Goal: Transaction & Acquisition: Purchase product/service

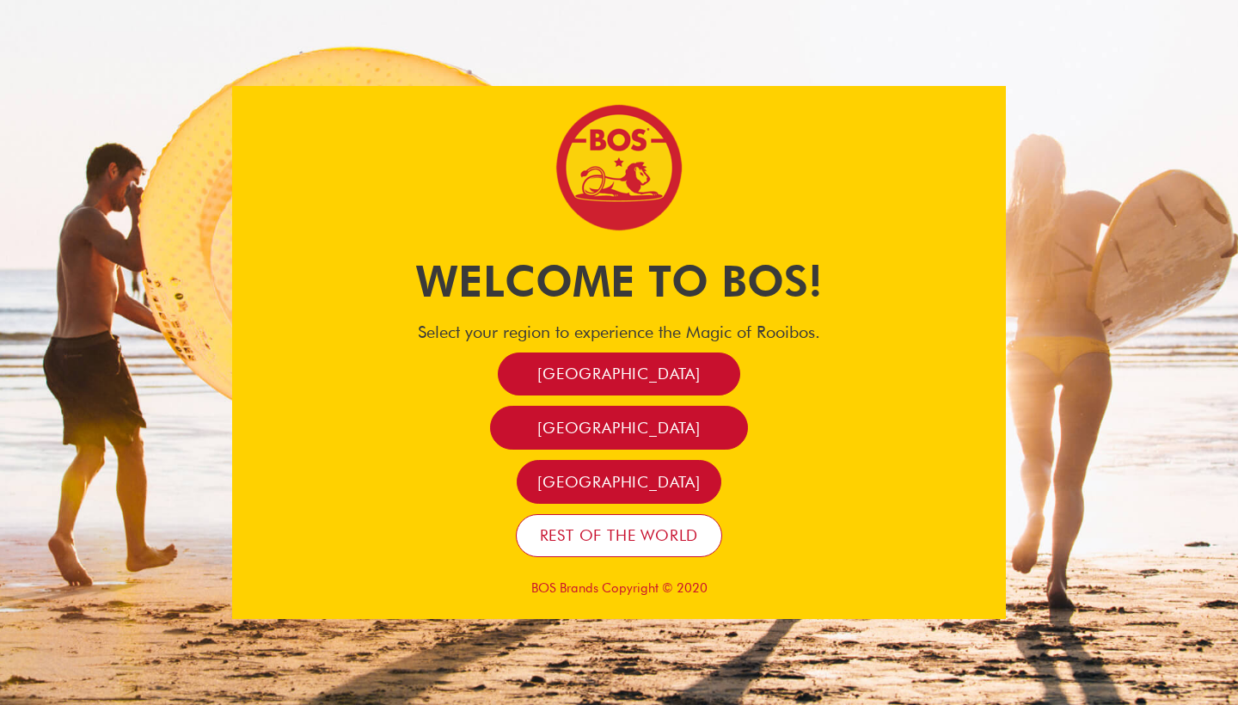
click at [609, 551] on link "Rest of the world" at bounding box center [619, 536] width 207 height 44
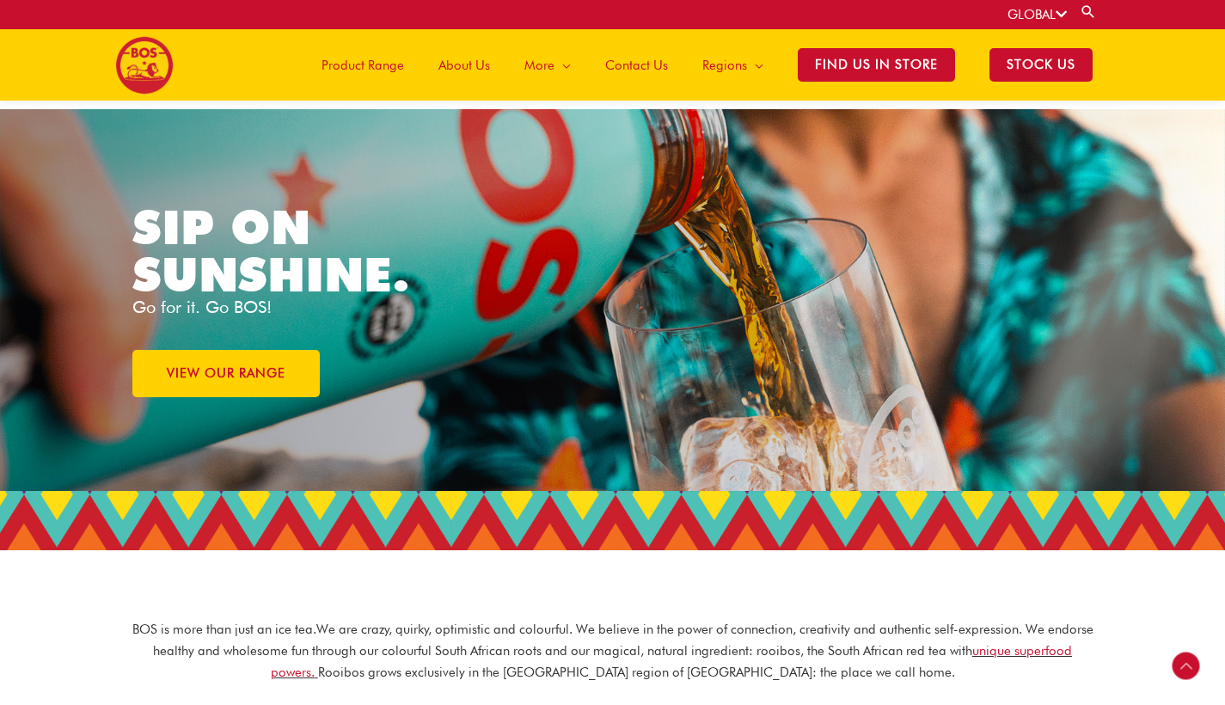
scroll to position [580, 0]
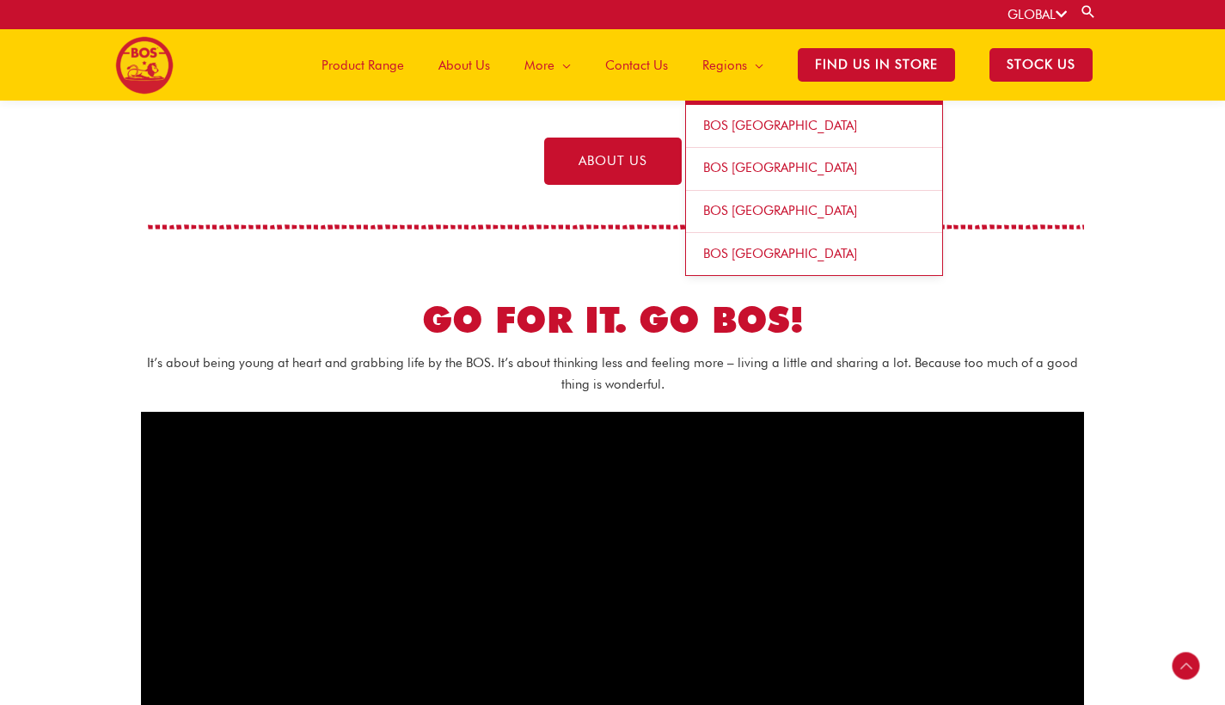
click at [747, 71] on span "Site Navigation" at bounding box center [755, 66] width 16 height 52
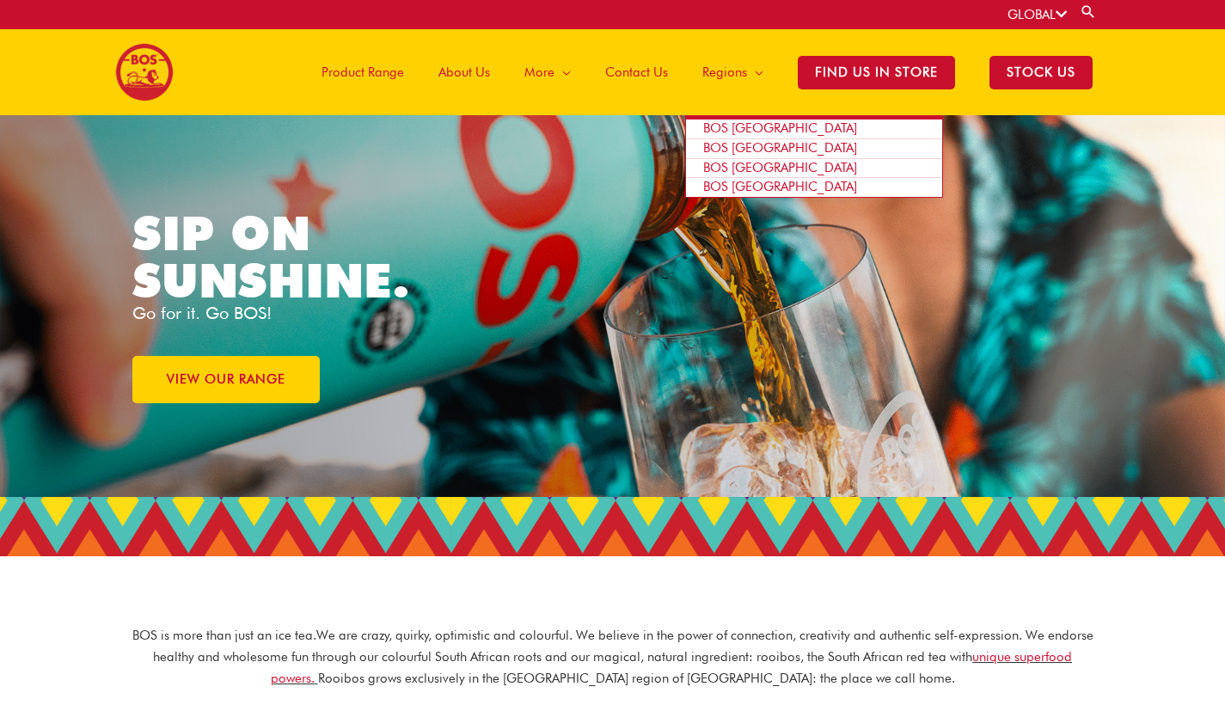
click at [716, 130] on span "BOS [GEOGRAPHIC_DATA]" at bounding box center [780, 127] width 154 height 15
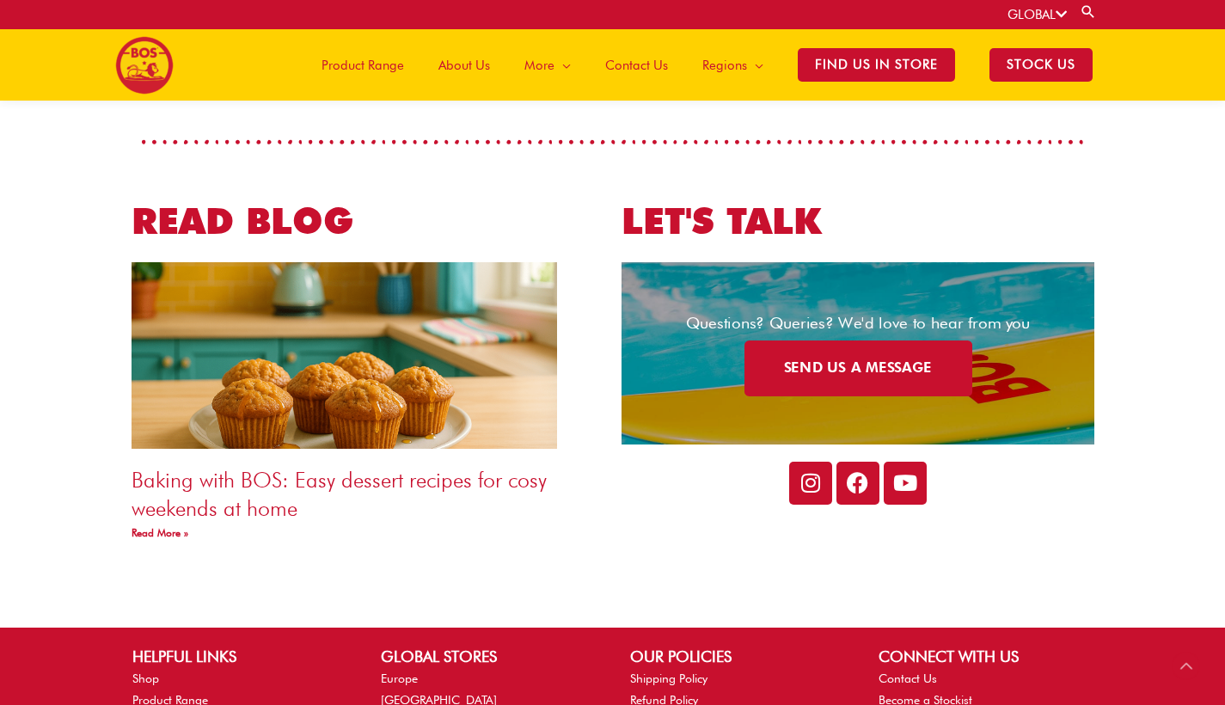
scroll to position [2987, 0]
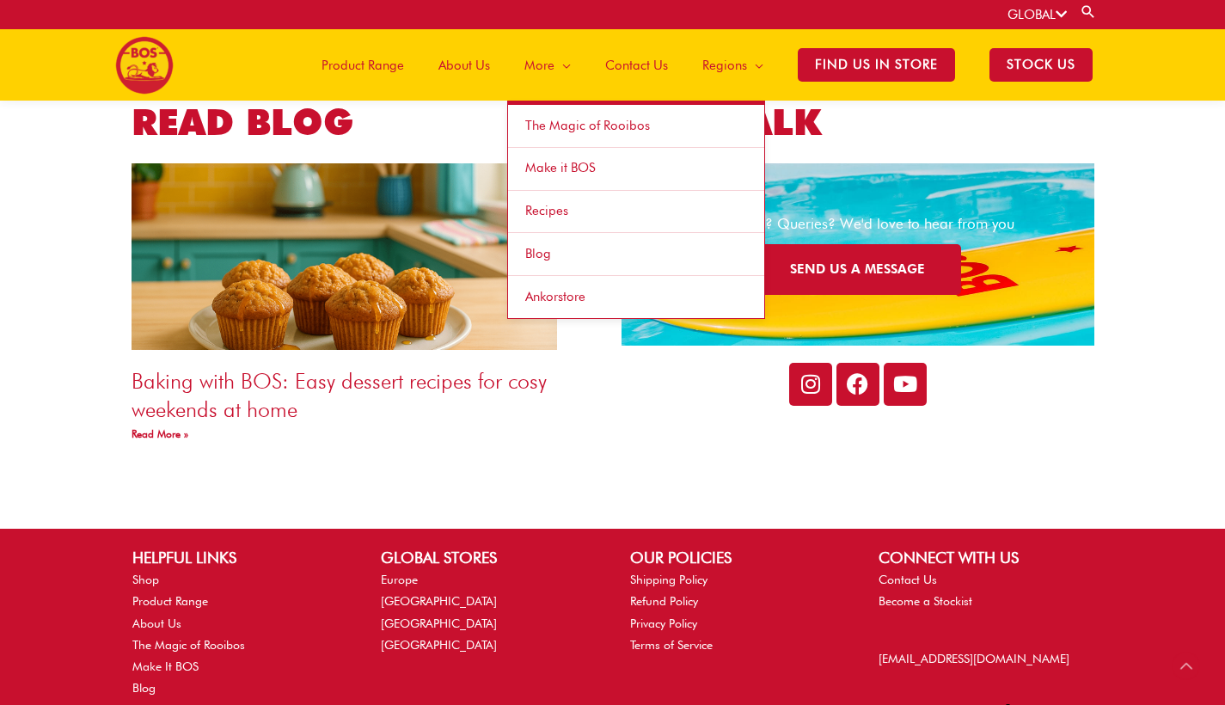
click at [555, 69] on span "Site Navigation" at bounding box center [563, 66] width 16 height 52
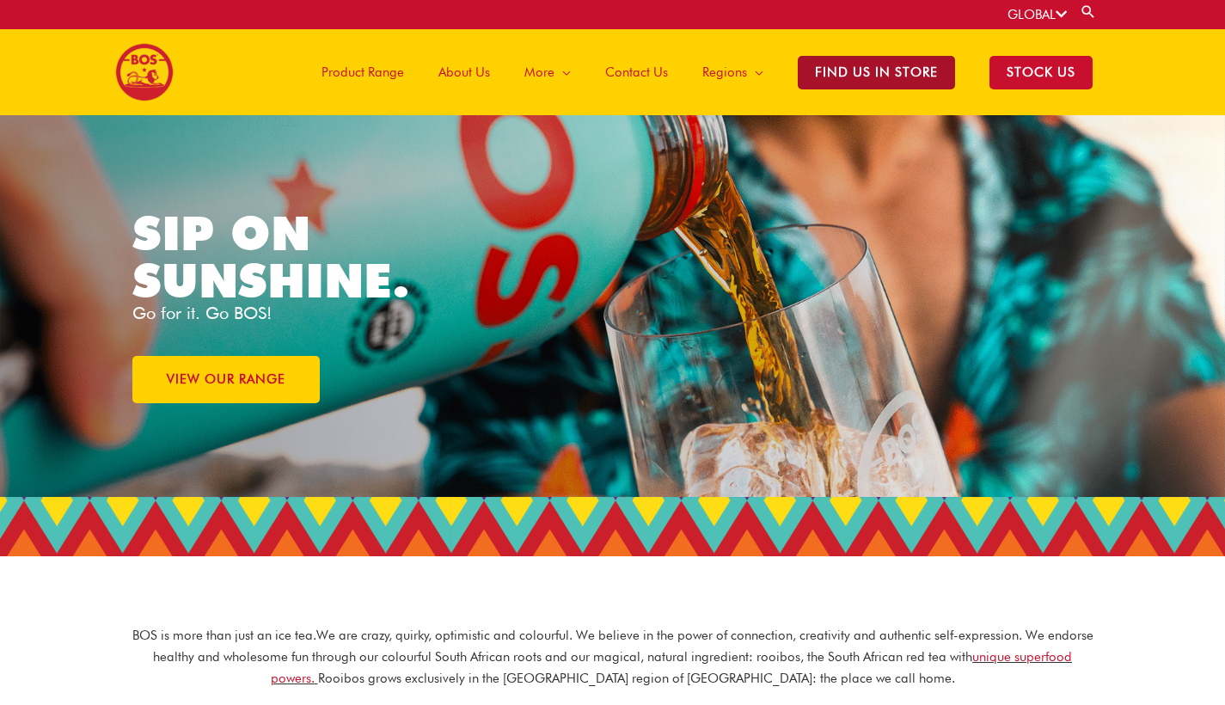
click at [847, 80] on span "Find Us in Store" at bounding box center [876, 73] width 157 height 34
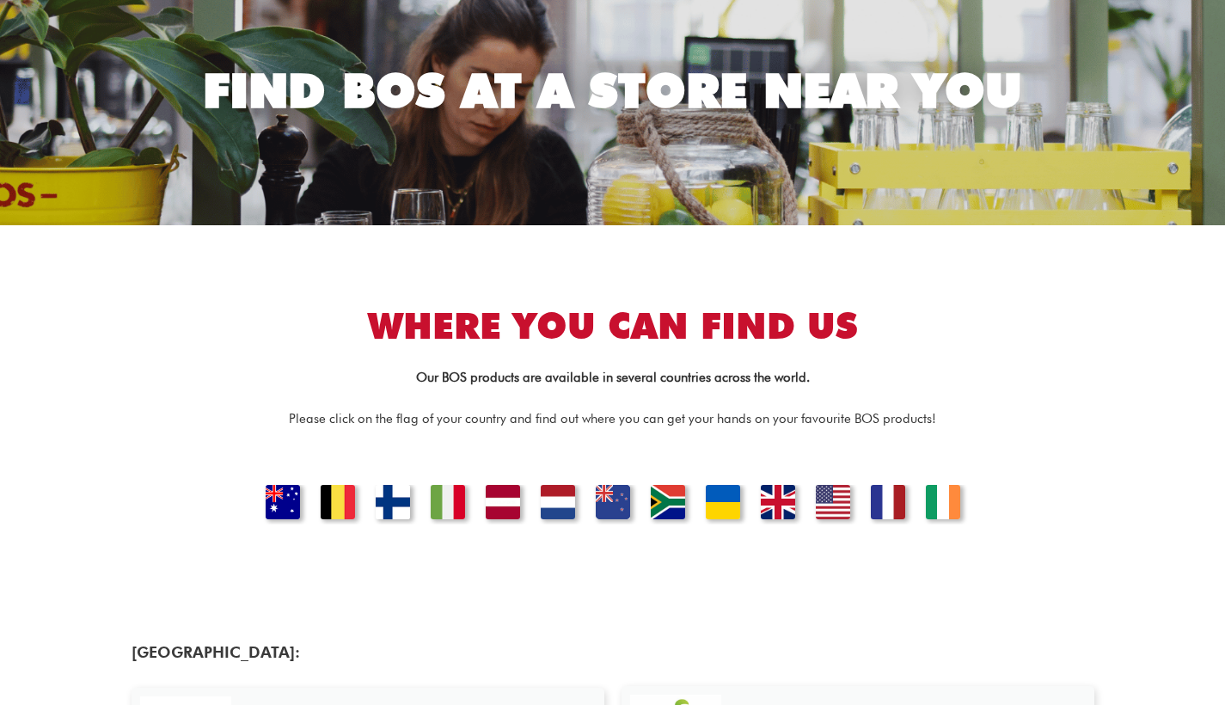
scroll to position [165, 0]
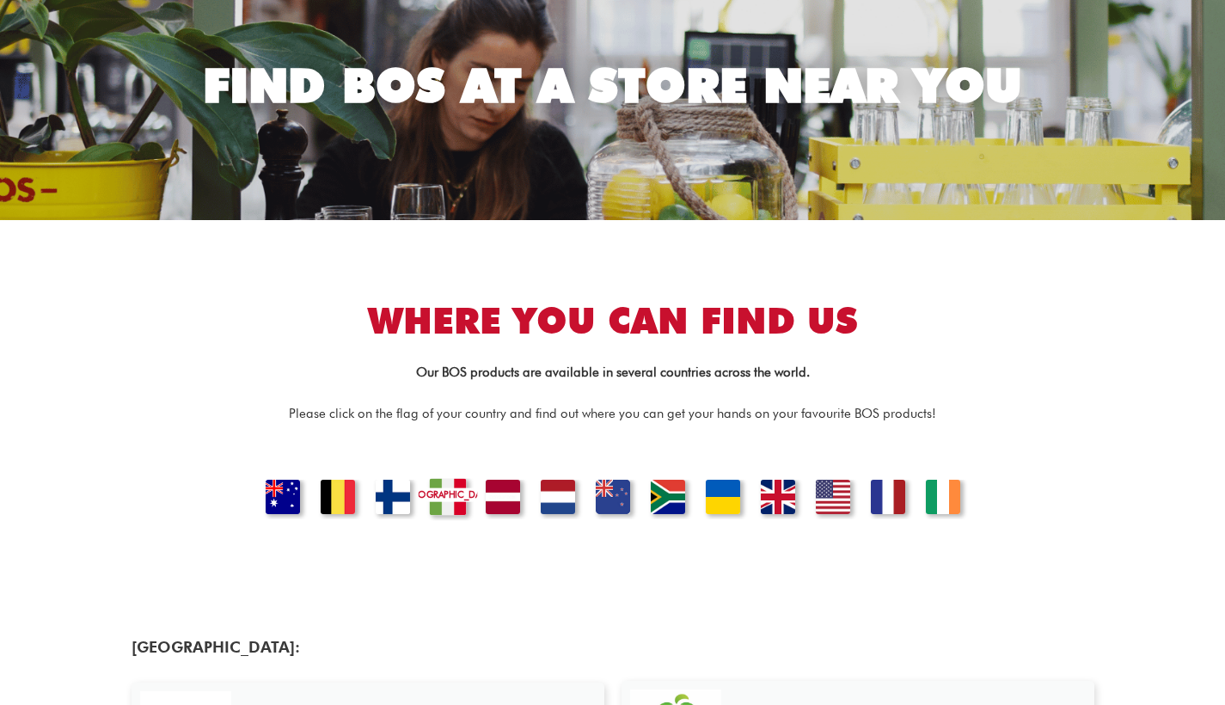
click at [444, 507] on link "ITALY" at bounding box center [447, 499] width 58 height 42
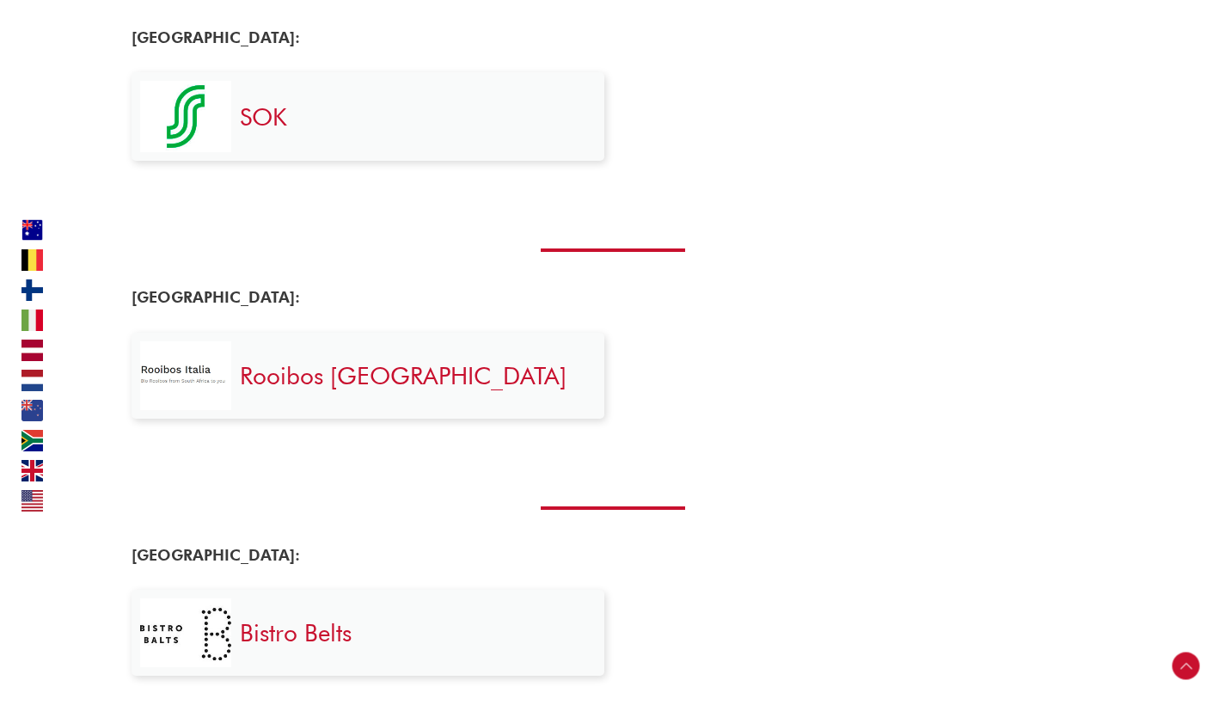
scroll to position [1293, 0]
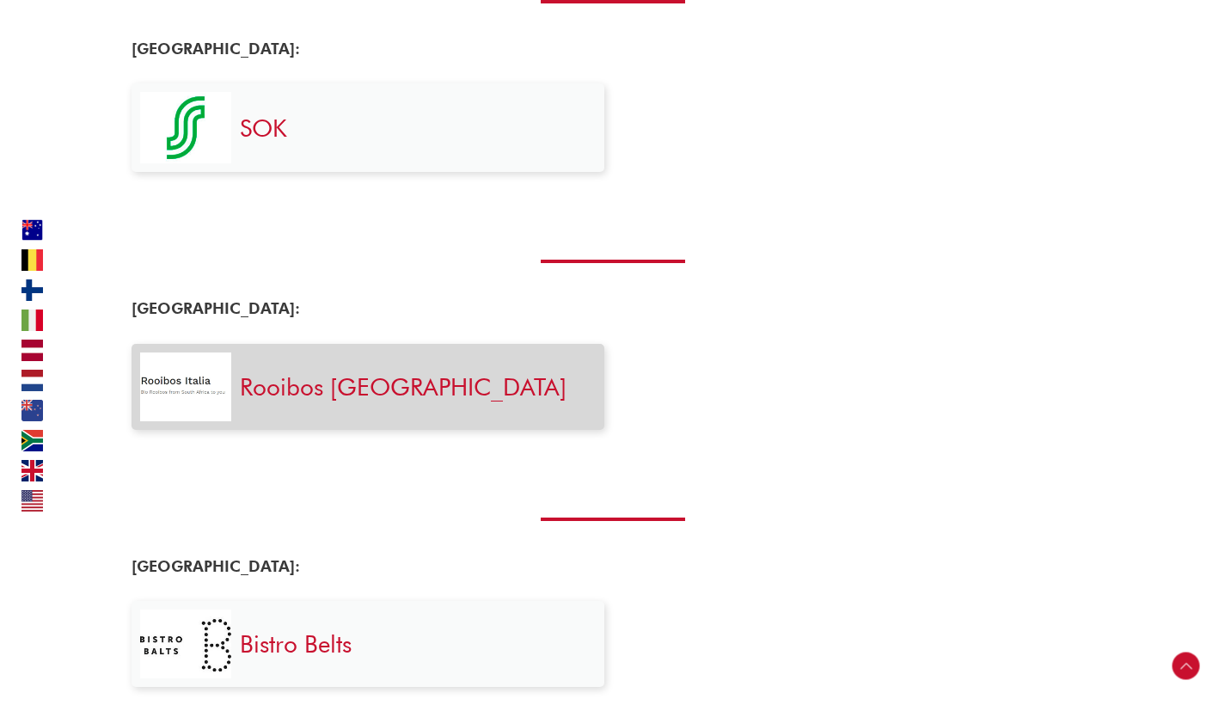
click at [273, 383] on link "Rooibos Italia" at bounding box center [403, 386] width 327 height 29
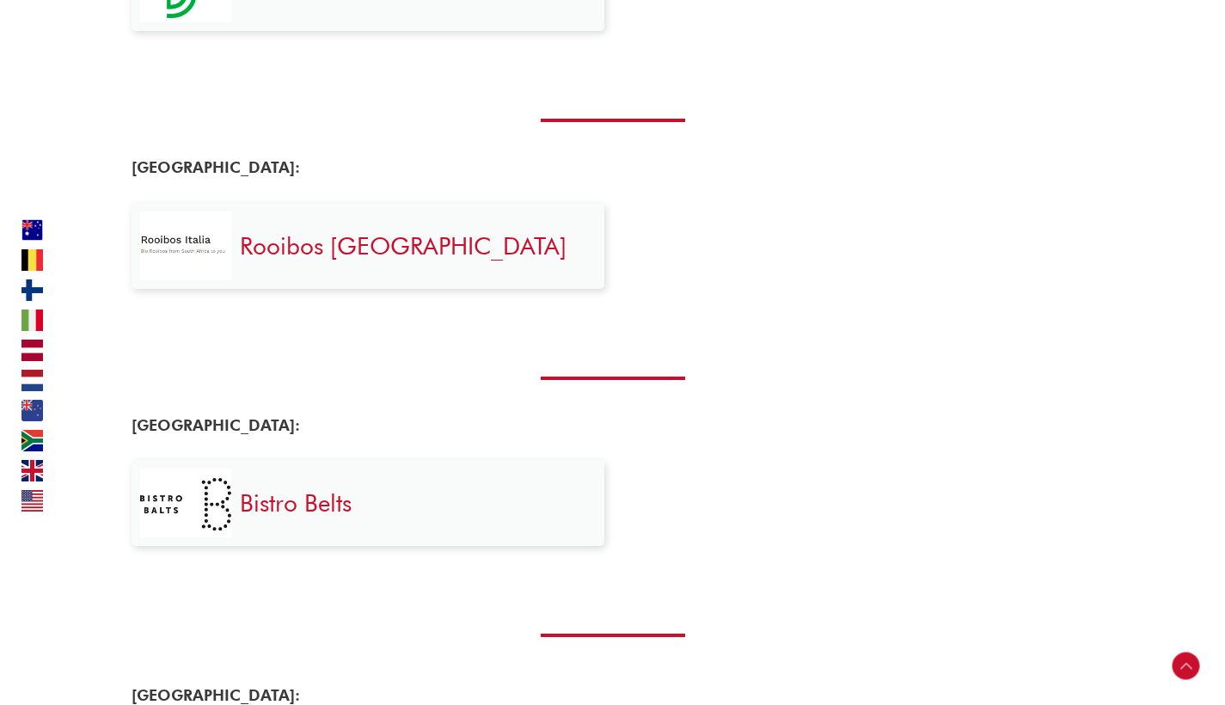
scroll to position [1466, 0]
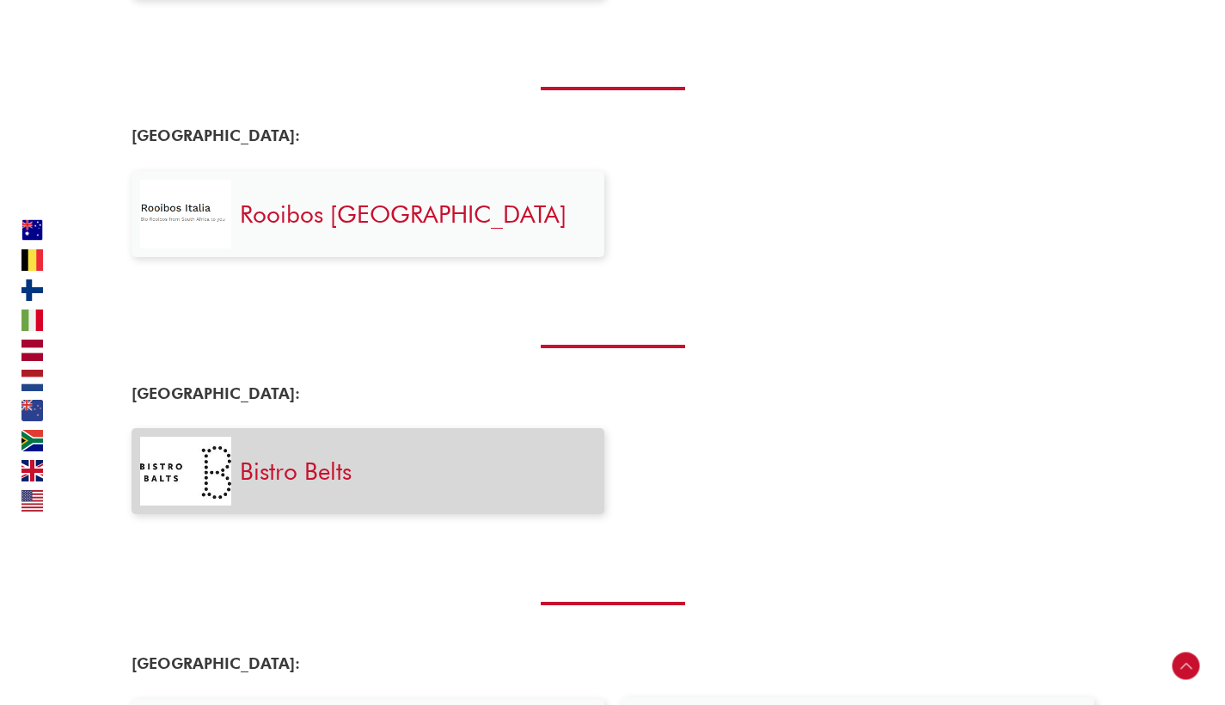
click at [277, 475] on link "Bistro Belts" at bounding box center [296, 471] width 112 height 29
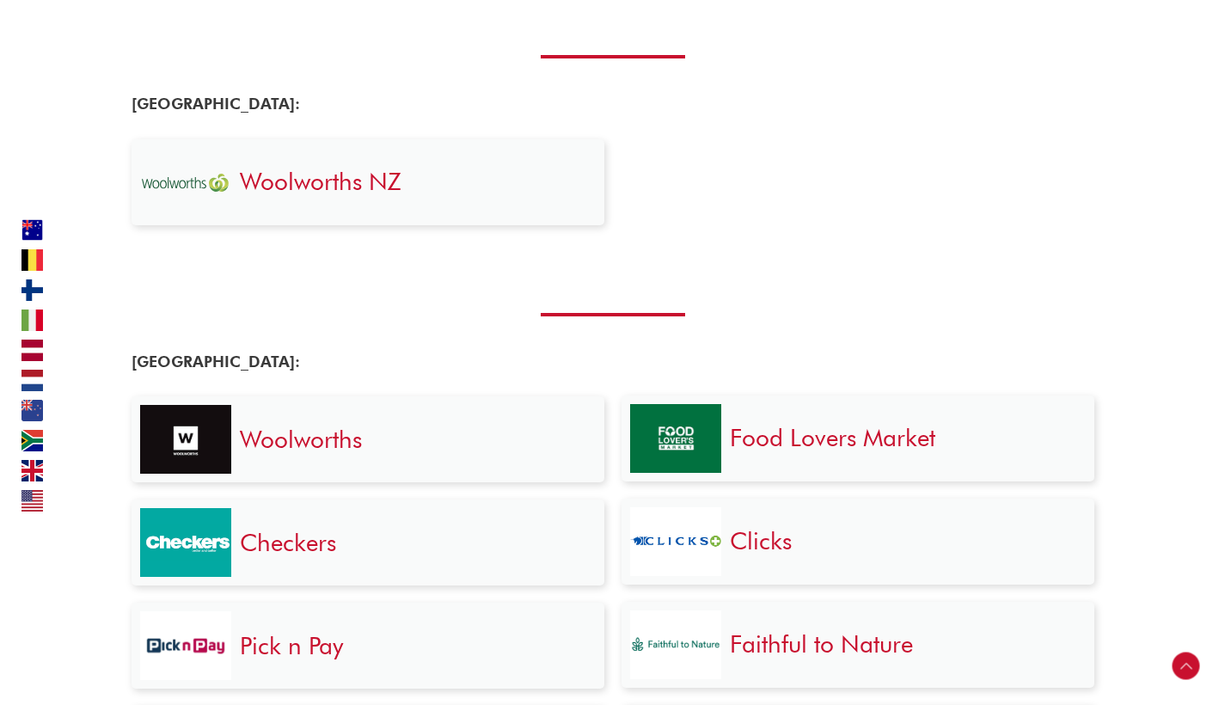
scroll to position [2686, 0]
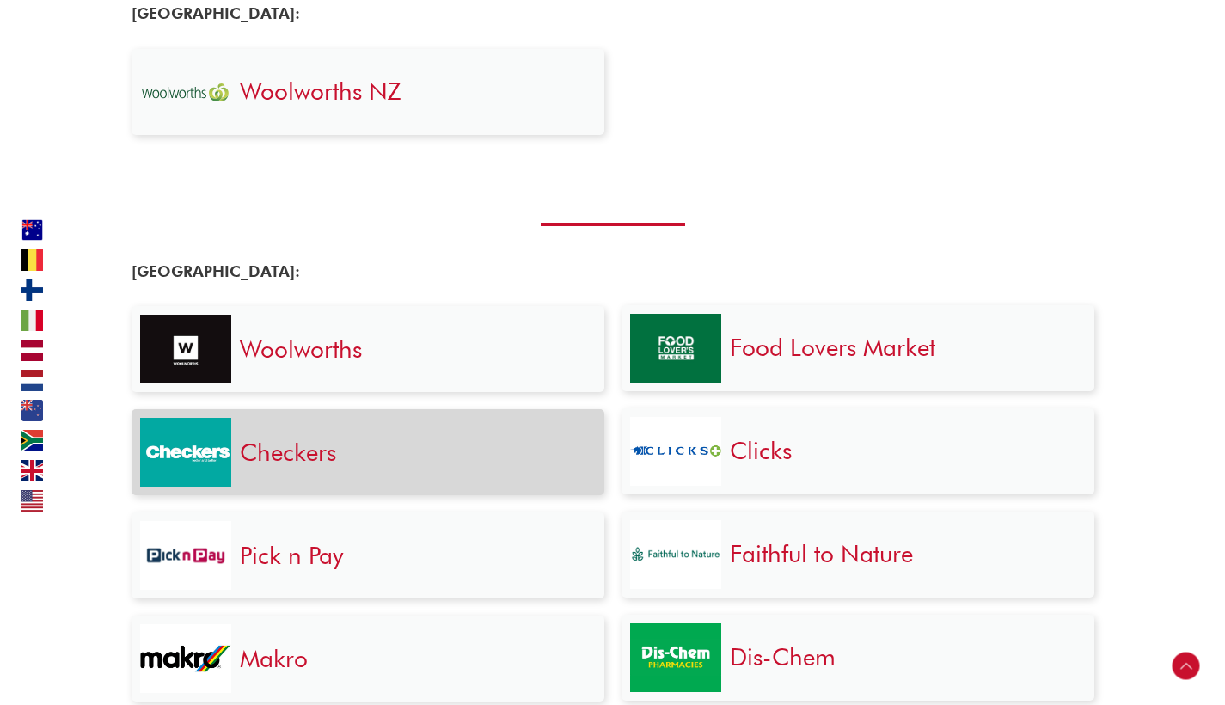
click at [304, 451] on link "Checkers" at bounding box center [288, 452] width 96 height 29
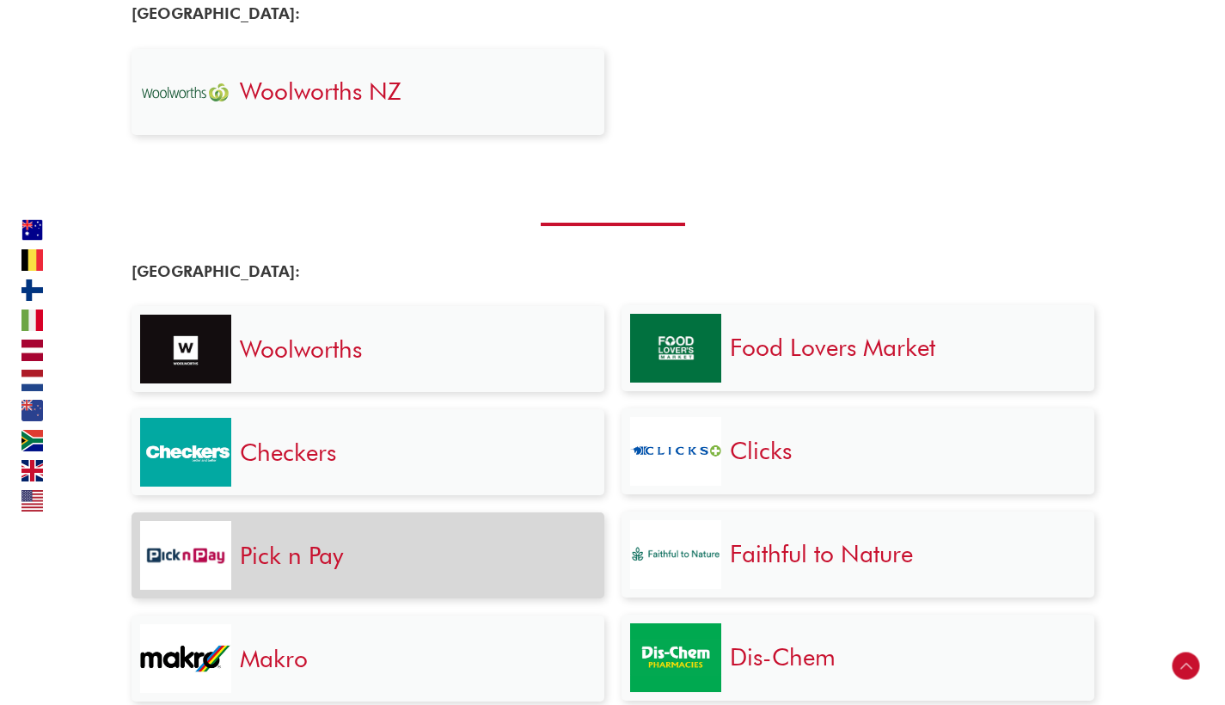
click at [259, 555] on link "Pick n Pay" at bounding box center [291, 555] width 103 height 29
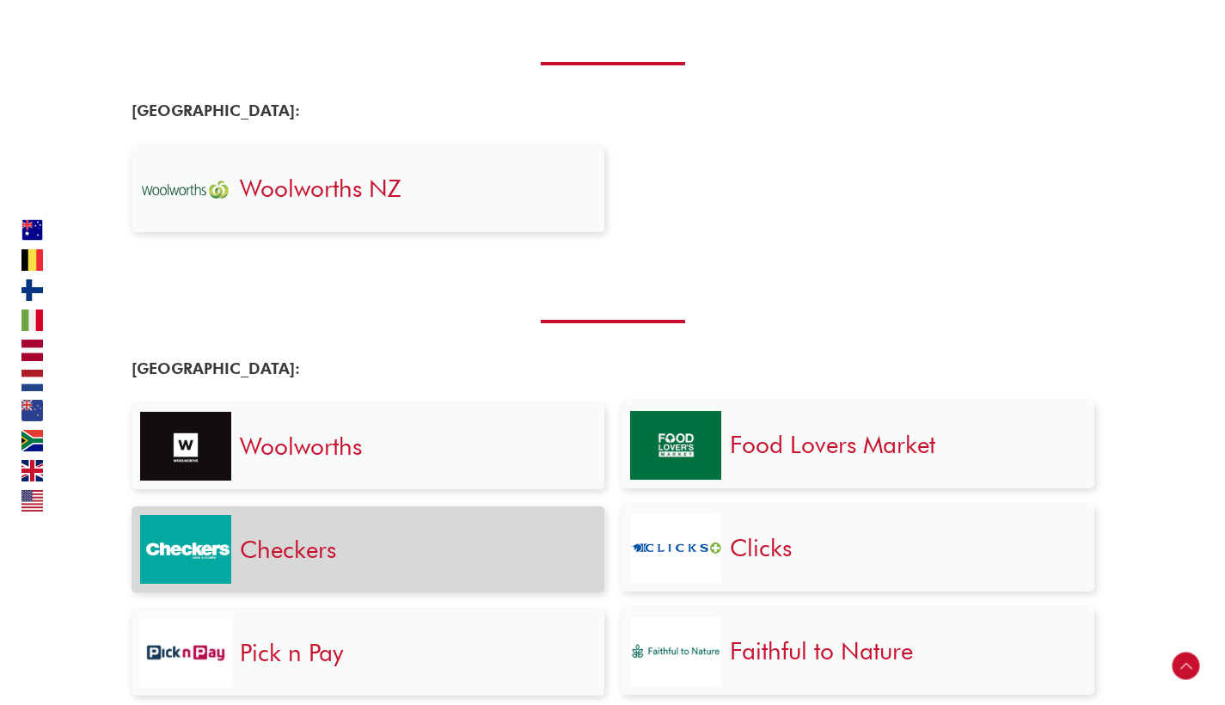
scroll to position [2440, 0]
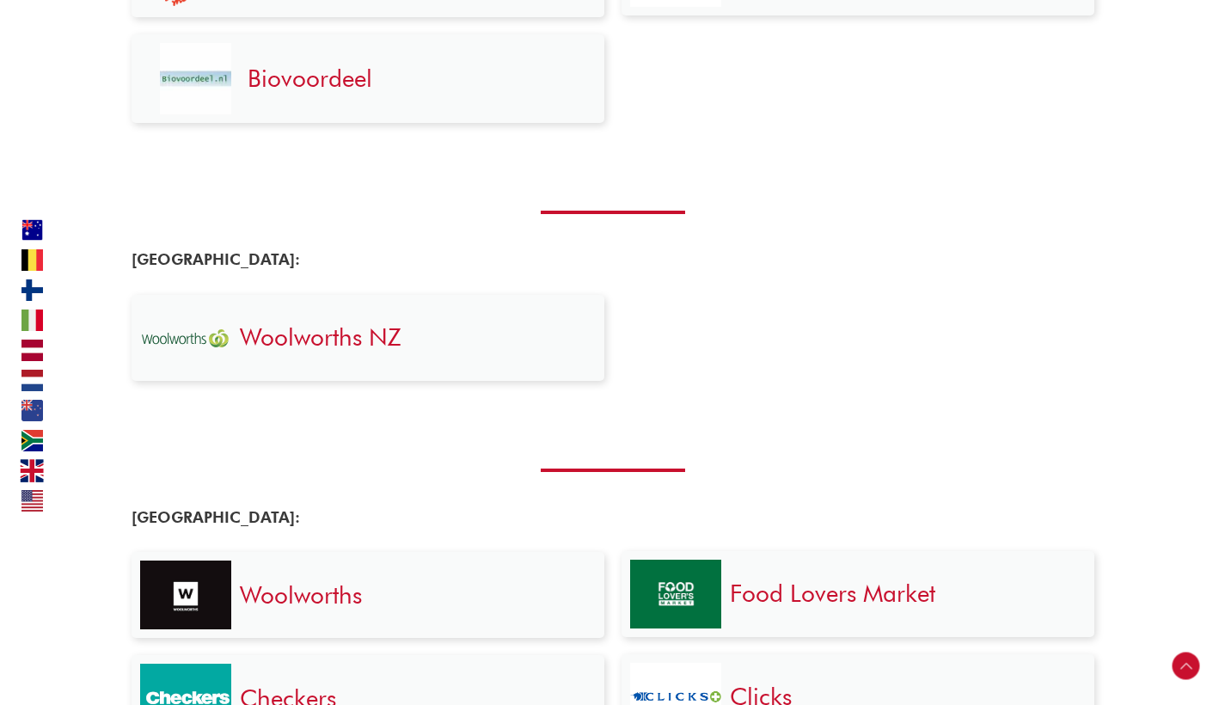
click at [37, 476] on link at bounding box center [37, 470] width 60 height 23
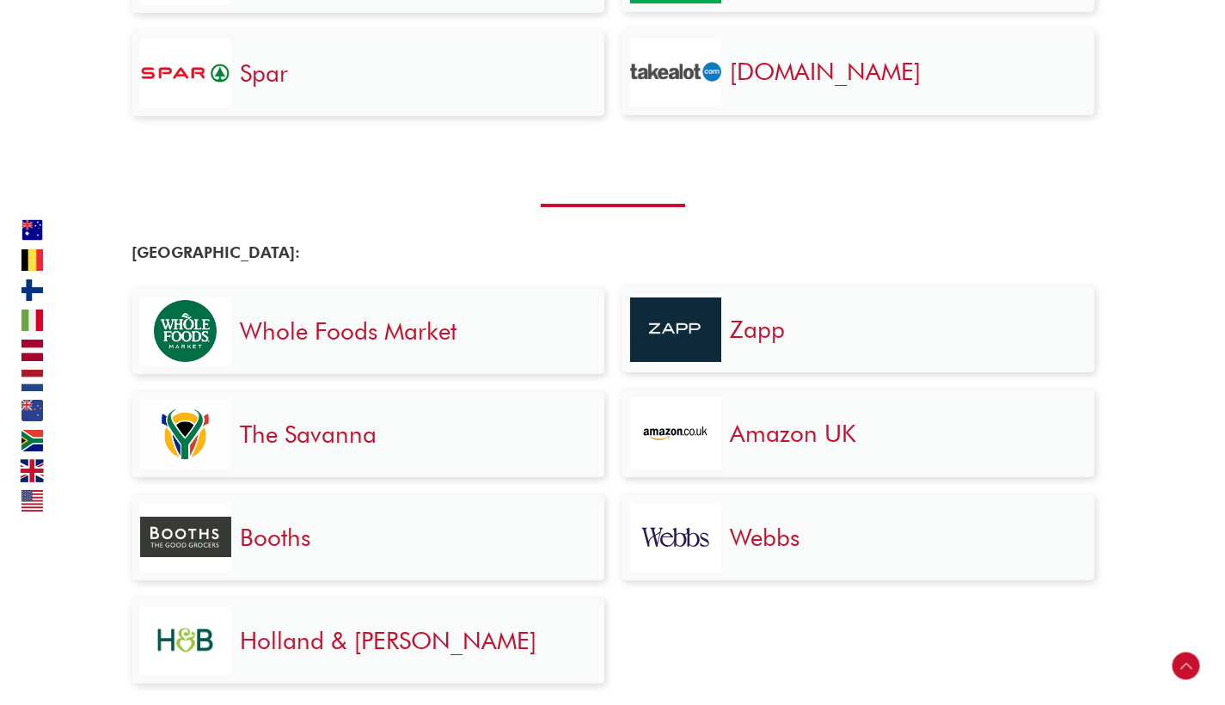
scroll to position [3546, 0]
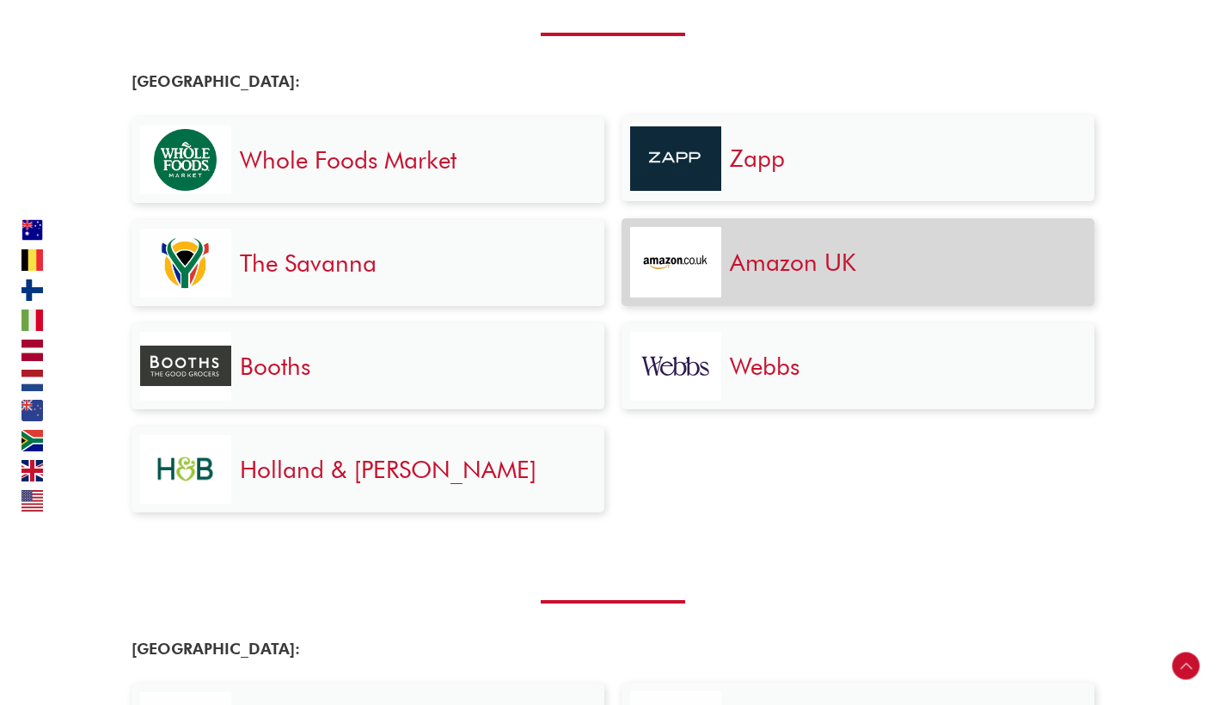
click at [793, 252] on link "Amazon UK" at bounding box center [793, 262] width 126 height 29
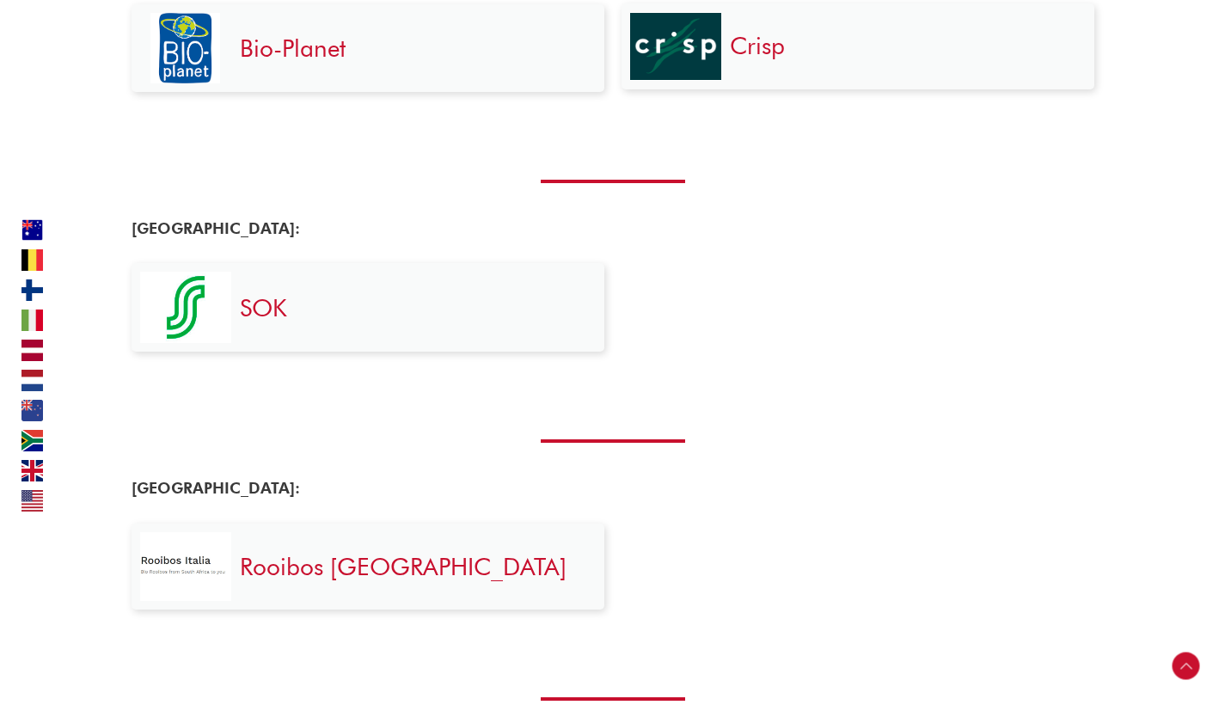
scroll to position [1026, 0]
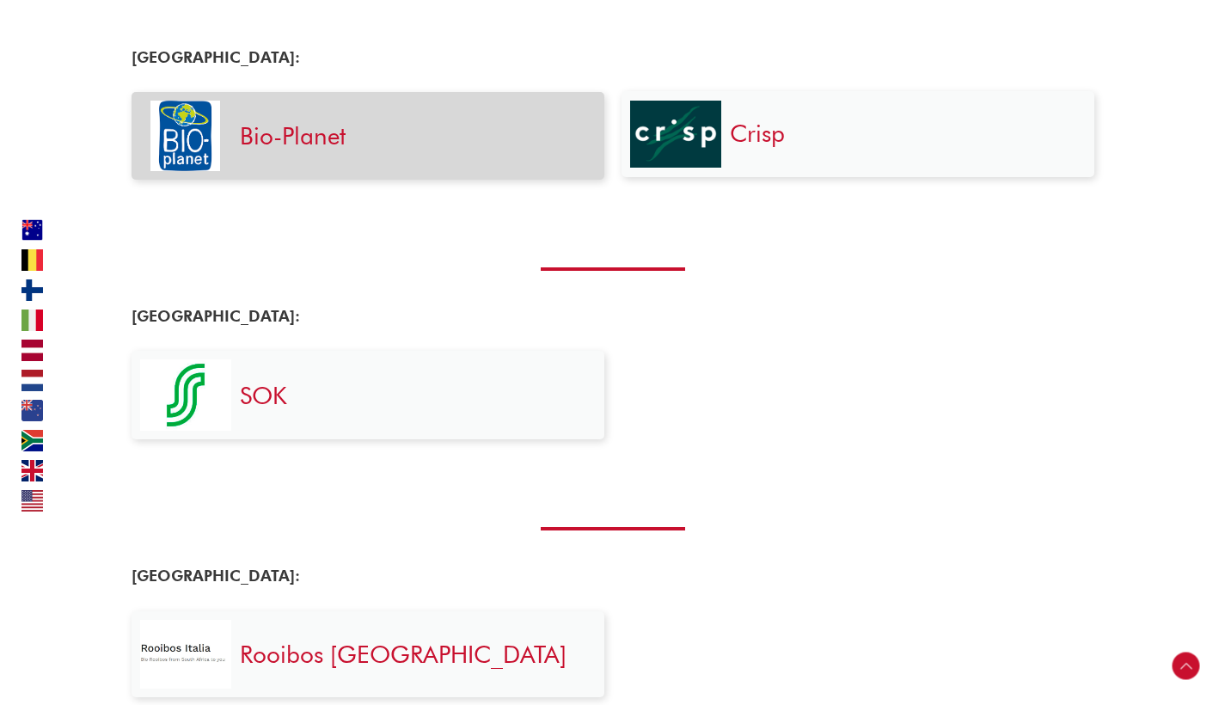
click at [236, 135] on div "Bio-Planet" at bounding box center [413, 136] width 365 height 71
click at [257, 138] on link "Bio-Planet" at bounding box center [293, 135] width 106 height 29
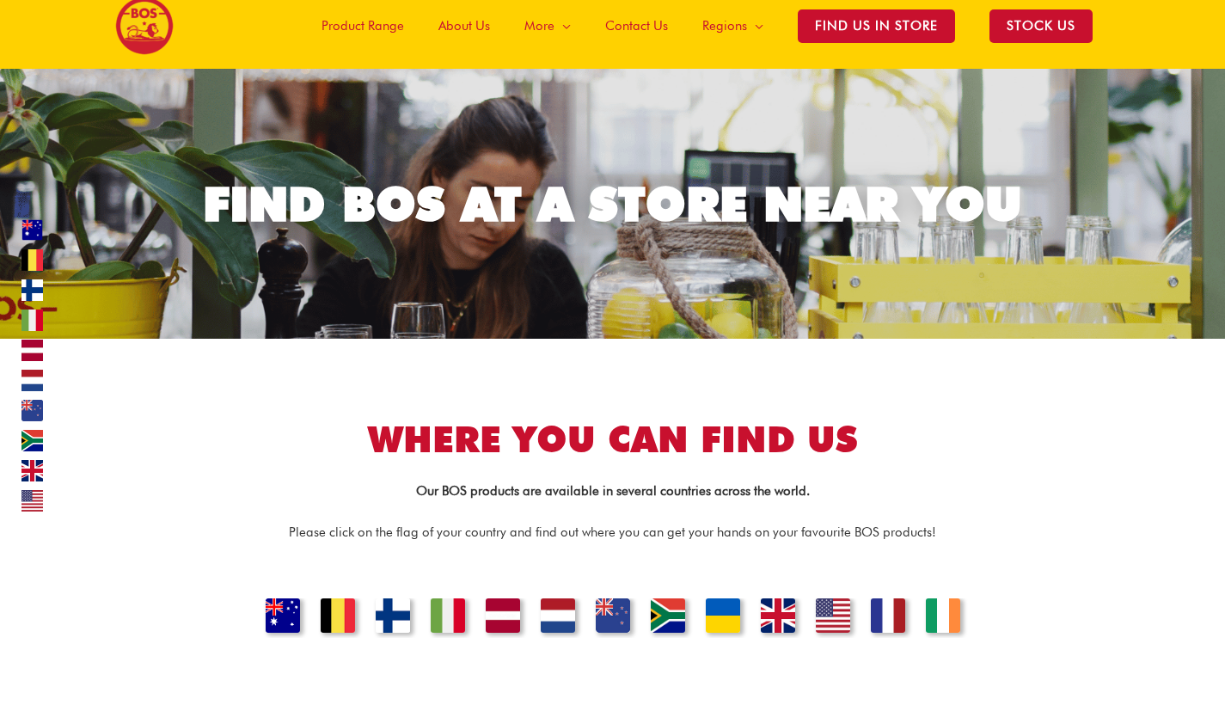
scroll to position [48, 0]
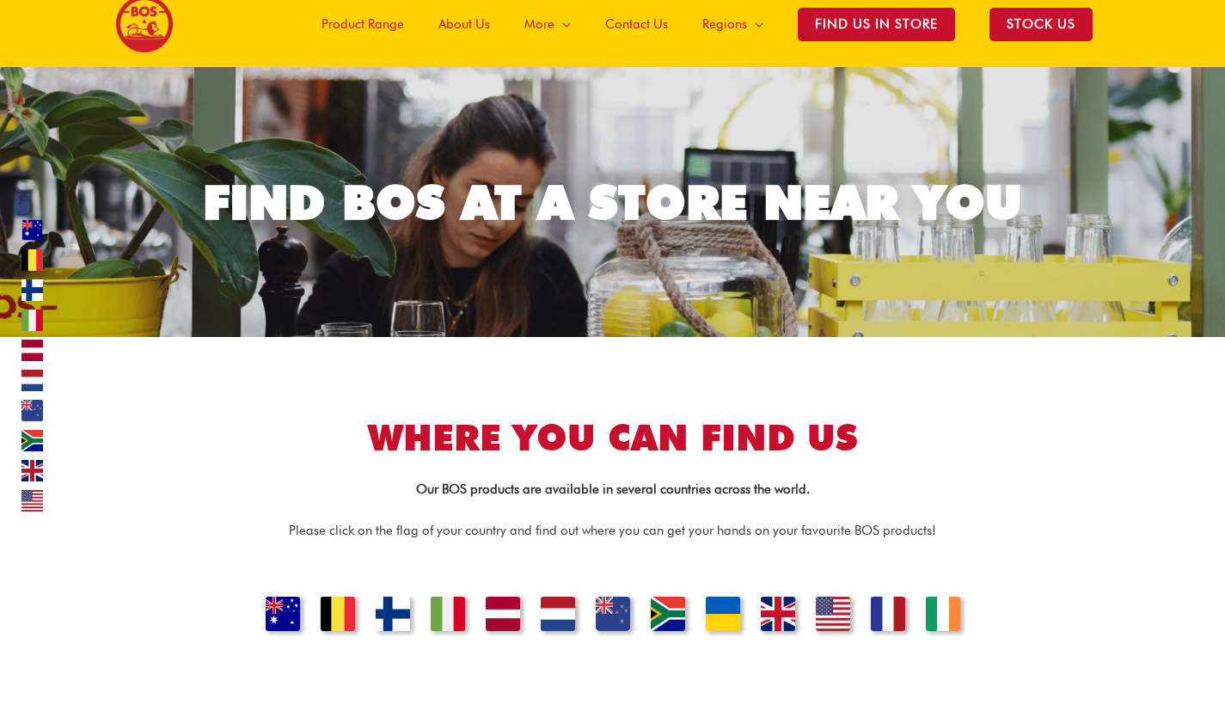
click at [383, 25] on span "Product Range" at bounding box center [363, 24] width 83 height 52
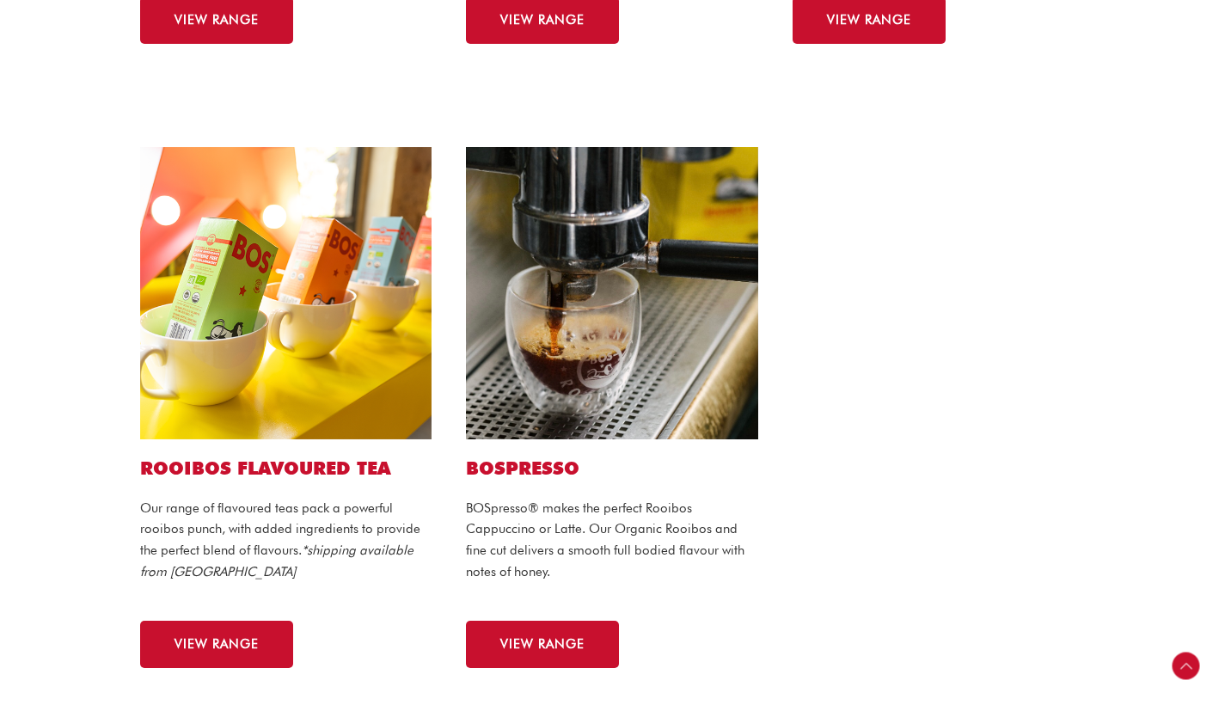
scroll to position [1096, 0]
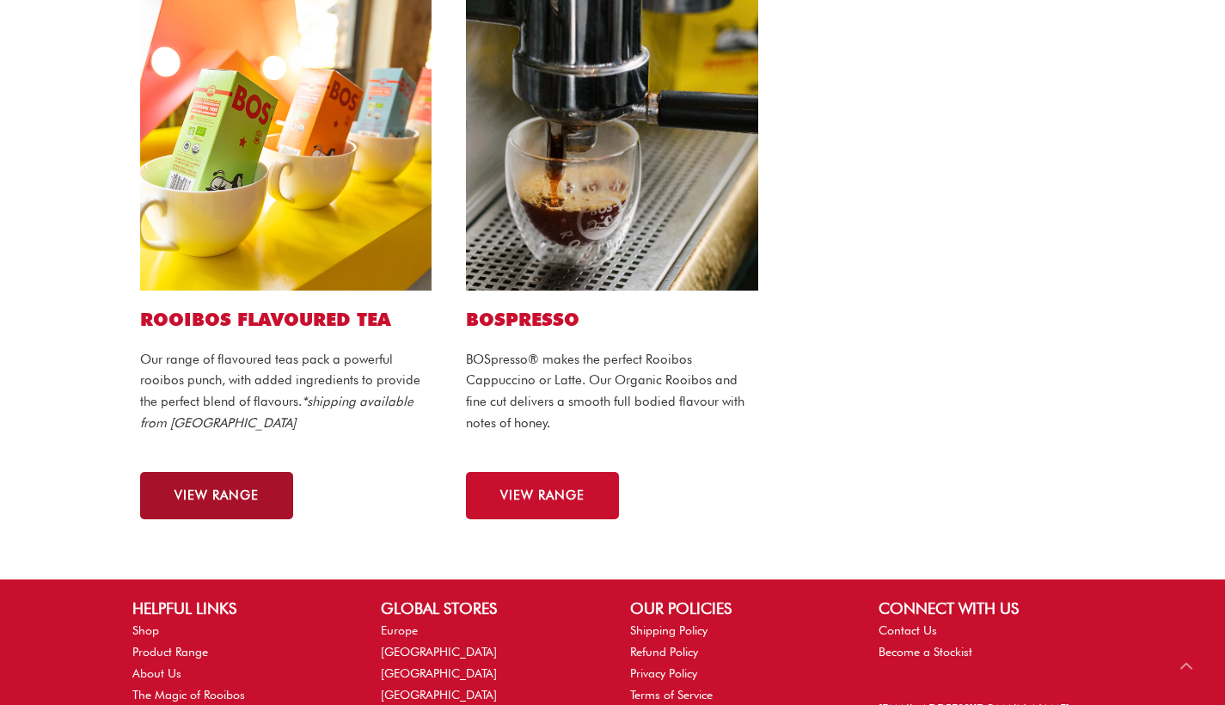
click at [212, 507] on link "VIEW RANGE" at bounding box center [216, 495] width 153 height 47
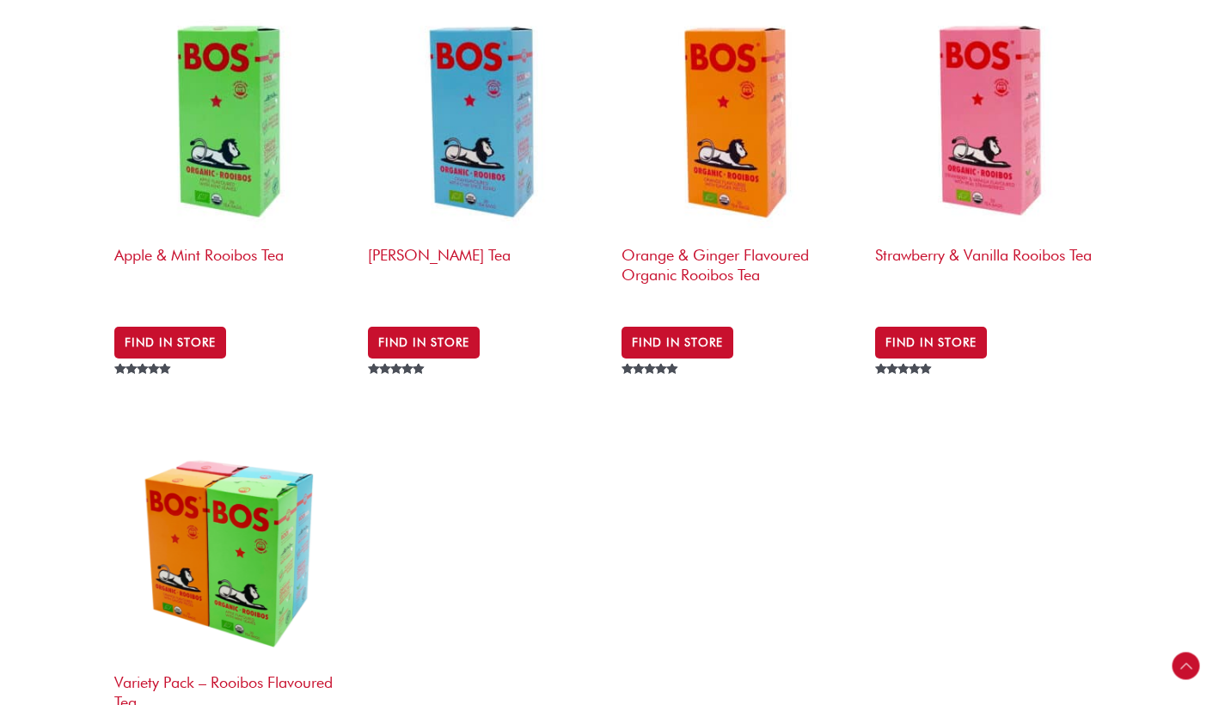
scroll to position [647, 0]
click at [688, 257] on h2 "Orange & Ginger Flavoured Organic Rooibos Tea" at bounding box center [740, 271] width 236 height 66
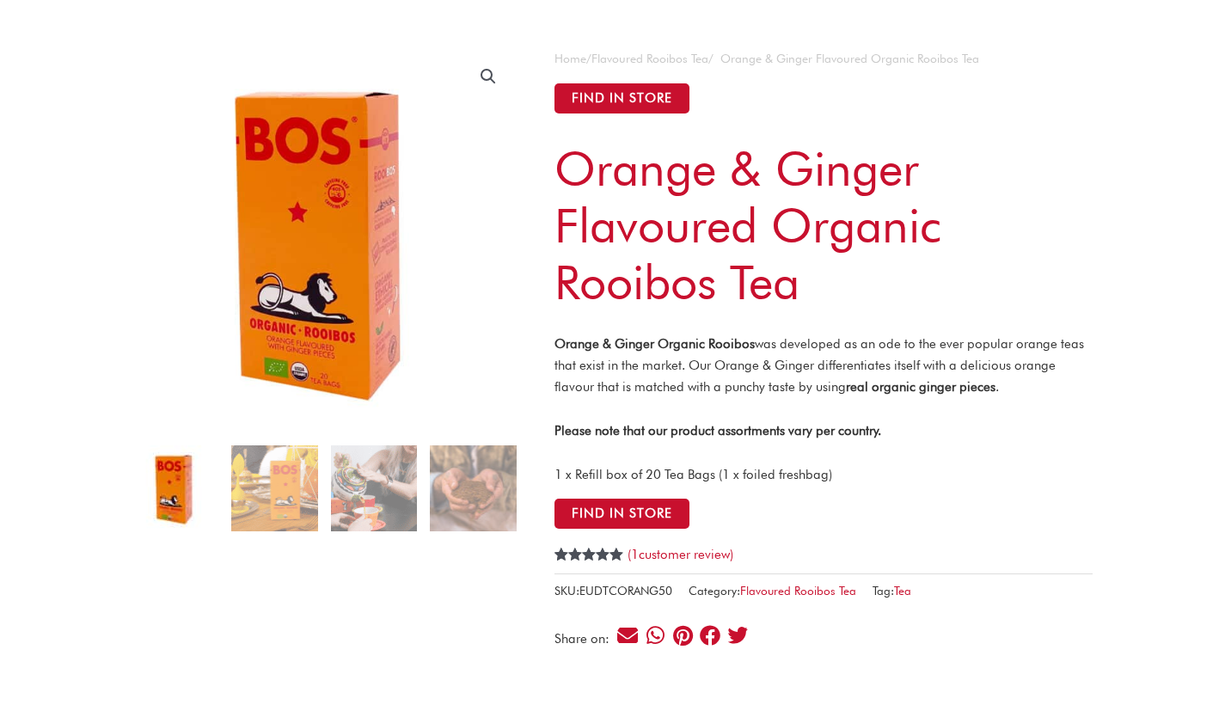
scroll to position [119, 0]
